Goal: Task Accomplishment & Management: Use online tool/utility

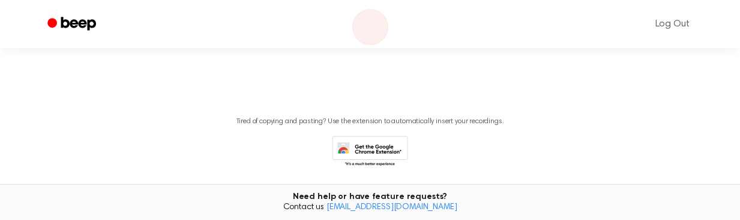
scroll to position [60, 0]
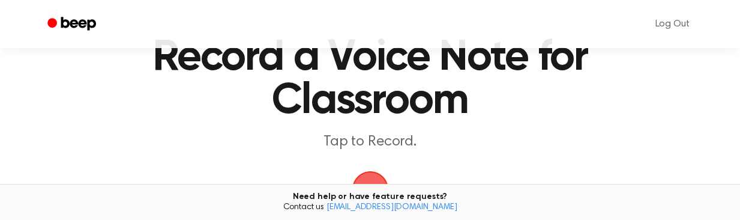
click at [86, 24] on icon "Beep" at bounding box center [72, 23] width 51 height 17
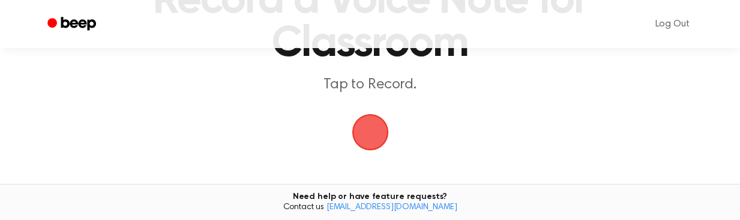
scroll to position [120, 0]
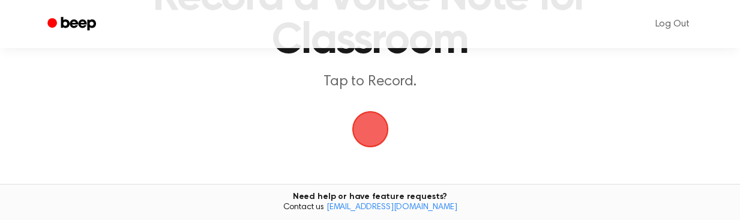
click at [375, 125] on span "button" at bounding box center [370, 128] width 49 height 49
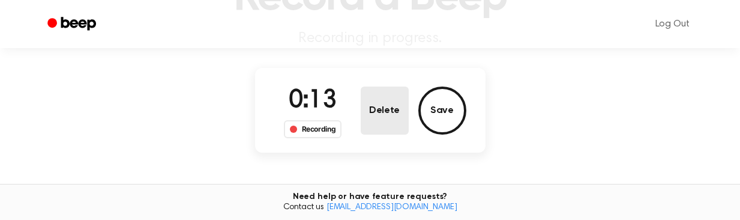
click at [398, 103] on button "Delete" at bounding box center [385, 110] width 48 height 48
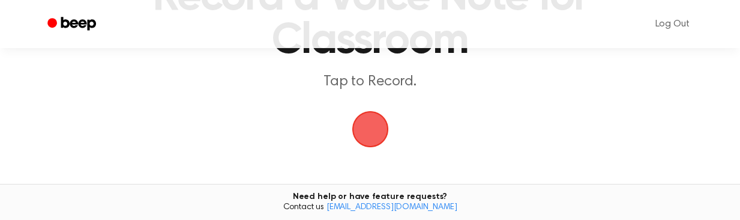
click at [377, 133] on span "button" at bounding box center [370, 128] width 49 height 49
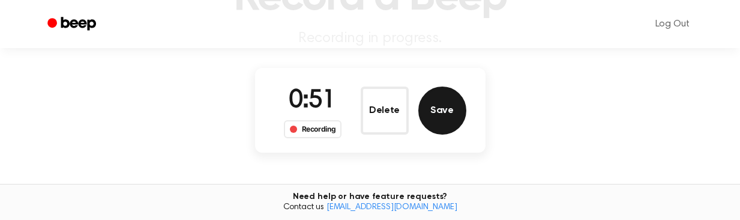
click at [441, 113] on button "Save" at bounding box center [443, 110] width 48 height 48
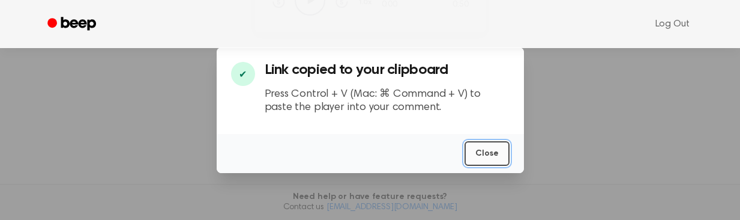
scroll to position [0, 0]
click at [486, 157] on button "Close" at bounding box center [487, 153] width 45 height 25
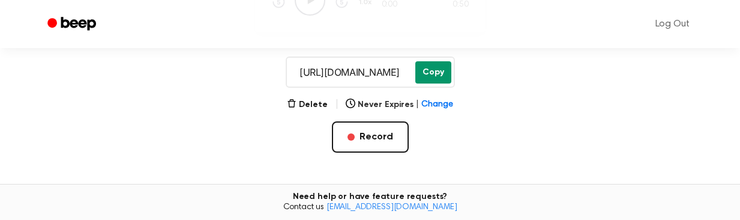
click at [426, 77] on button "Copy" at bounding box center [434, 72] width 36 height 22
